Goal: Task Accomplishment & Management: Manage account settings

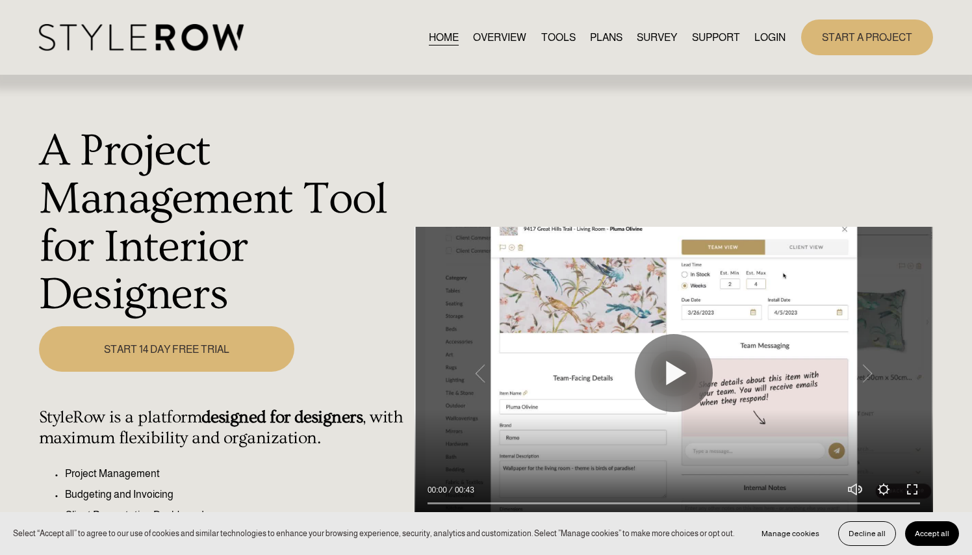
click at [763, 40] on link "LOGIN" at bounding box center [769, 38] width 31 height 18
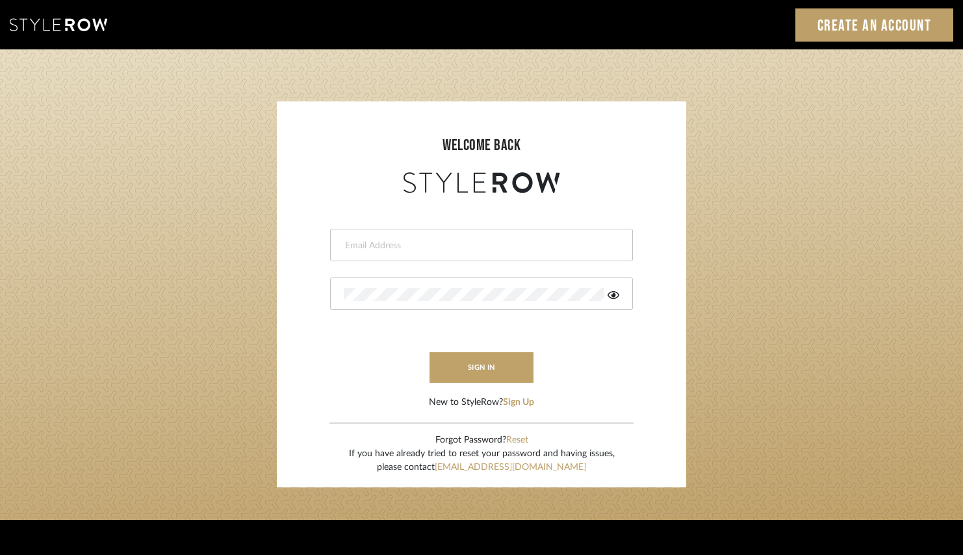
click at [507, 240] on input "email" at bounding box center [480, 245] width 272 height 13
type input "ann@annkottlerhome.com"
click at [468, 300] on div at bounding box center [481, 293] width 303 height 32
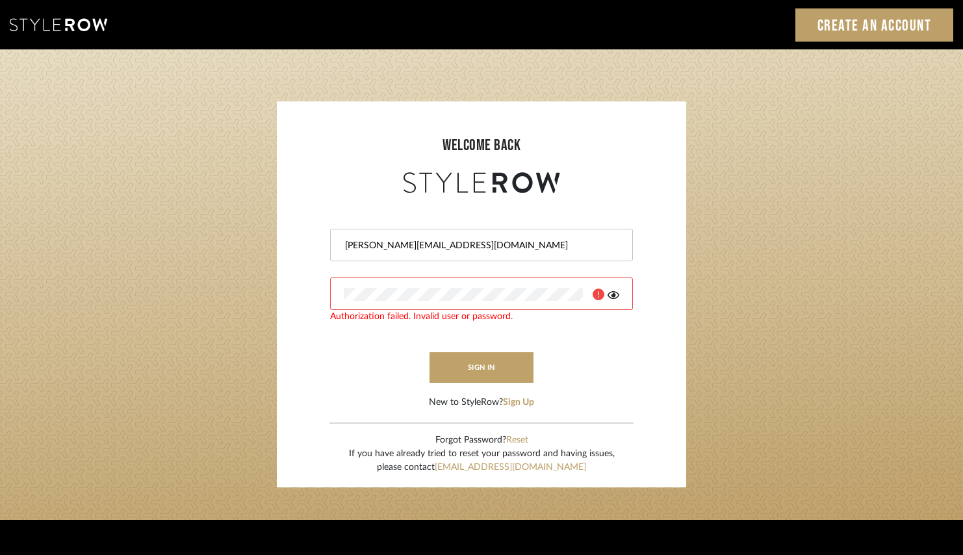
click at [617, 294] on icon at bounding box center [614, 295] width 12 height 8
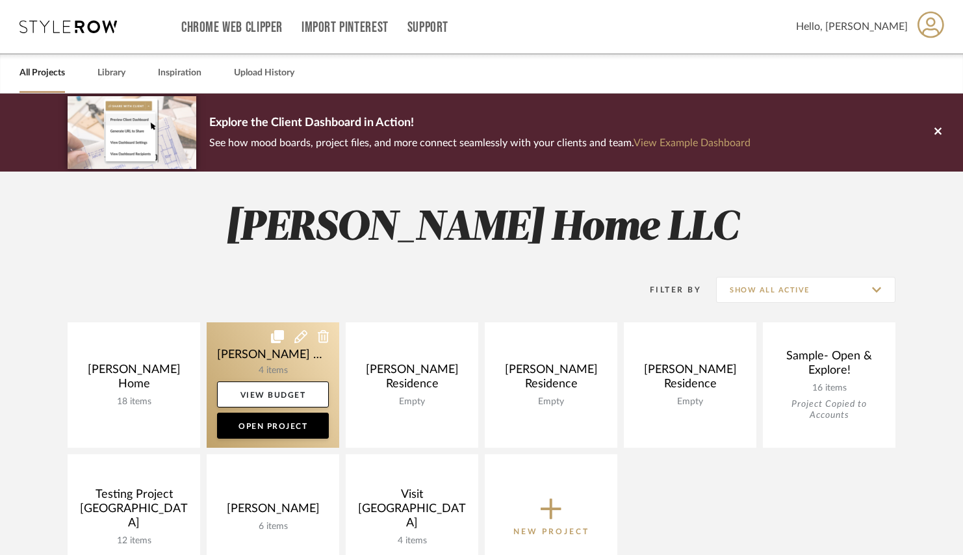
click at [248, 362] on link at bounding box center [273, 384] width 133 height 125
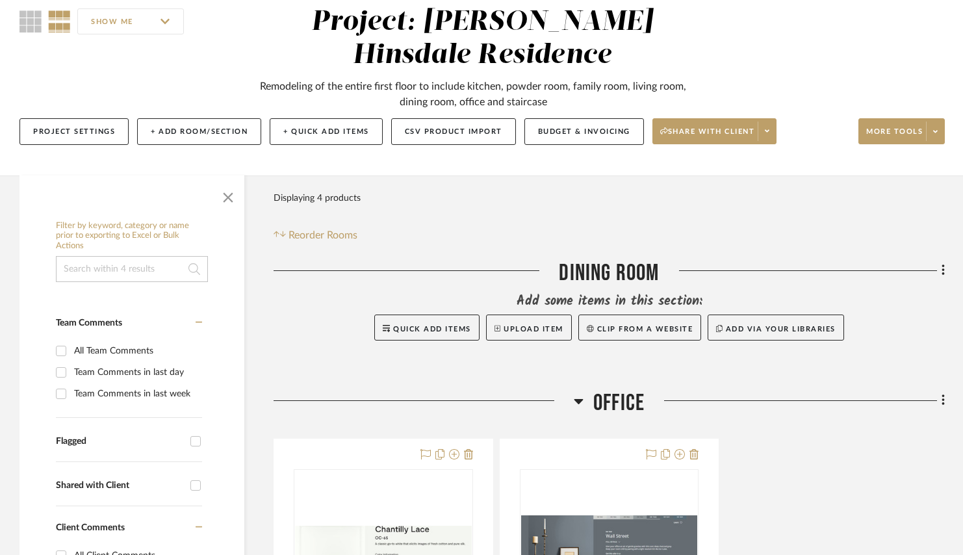
scroll to position [132, 0]
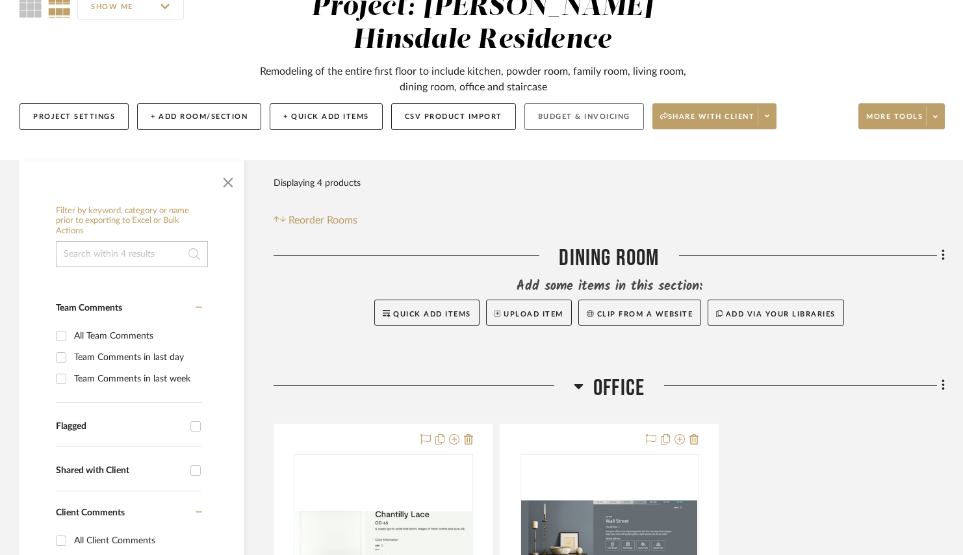
click at [602, 113] on button "Budget & Invoicing" at bounding box center [584, 116] width 120 height 27
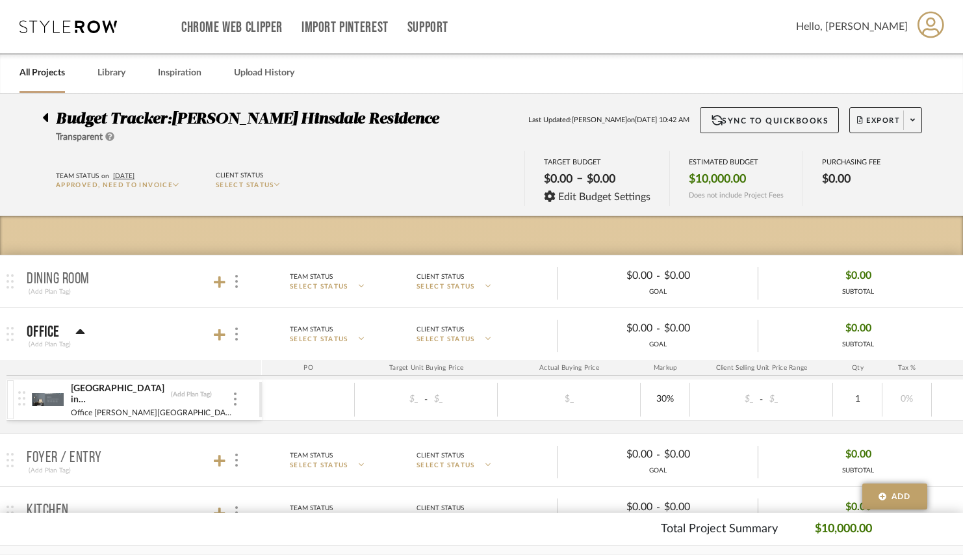
click at [40, 113] on div "Budget Tracker: [PERSON_NAME] Hinsdale Residence Transparent Last Updated: [PER…" at bounding box center [481, 125] width 917 height 37
click at [44, 114] on icon at bounding box center [45, 118] width 6 height 16
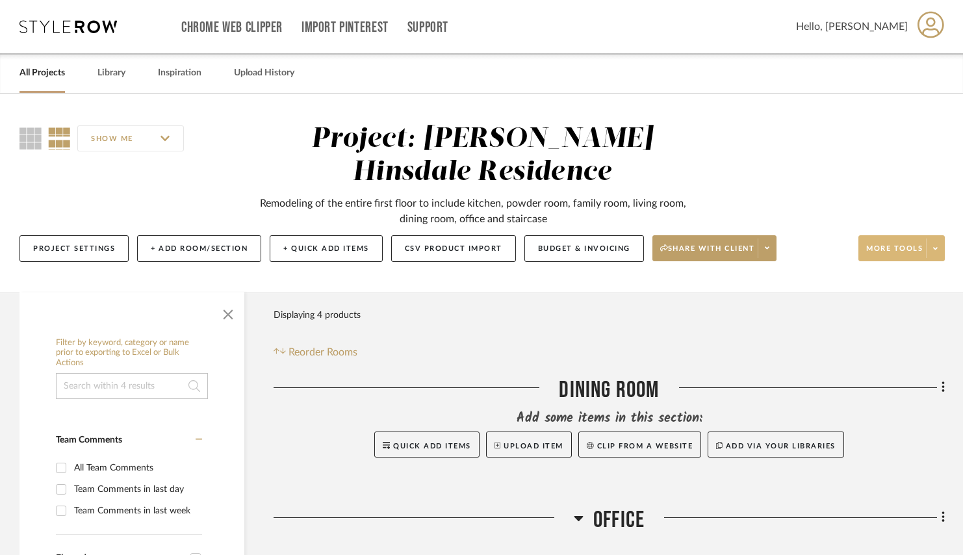
click at [934, 253] on span at bounding box center [935, 247] width 18 height 19
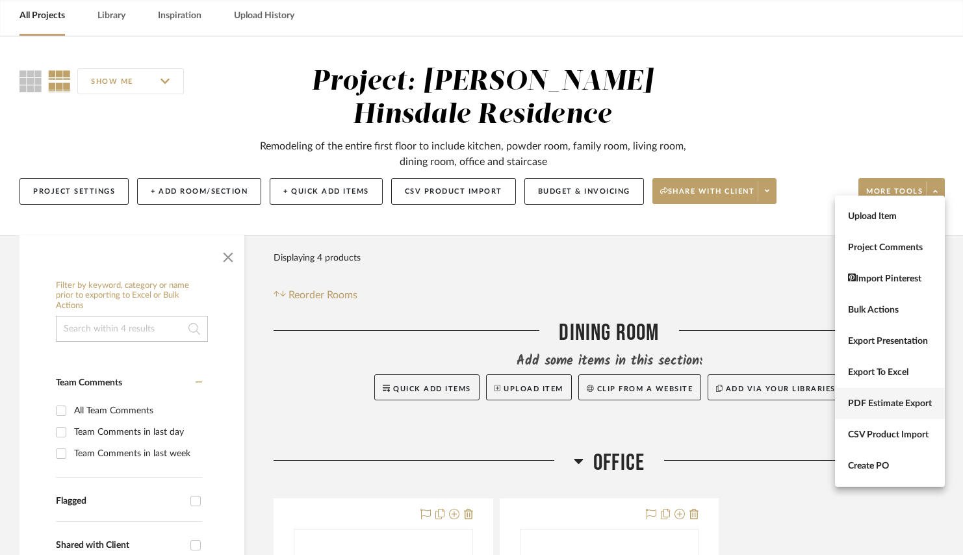
scroll to position [58, 0]
click at [714, 93] on div at bounding box center [481, 277] width 963 height 555
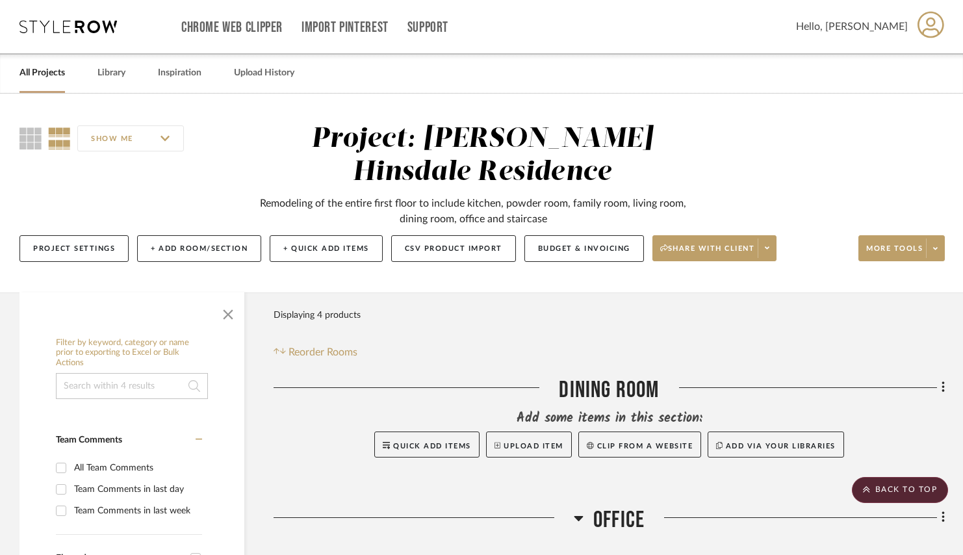
scroll to position [0, 0]
